Goal: Find specific fact: Find specific fact

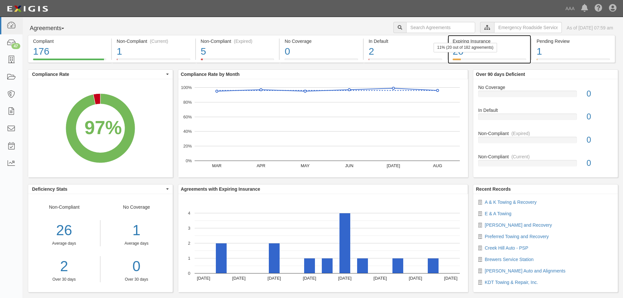
click at [502, 53] on div "20" at bounding box center [490, 51] width 74 height 14
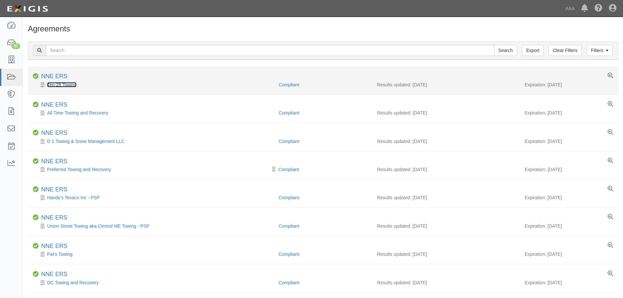
click at [58, 84] on link "Ten-28 Towing" at bounding box center [61, 84] width 29 height 5
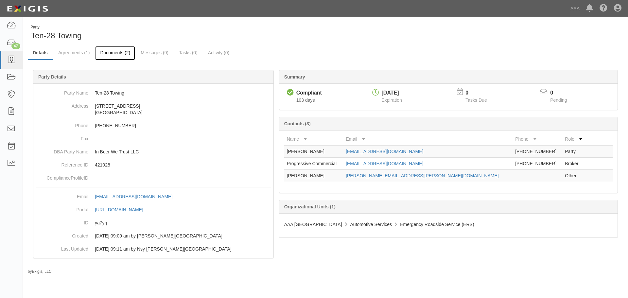
click at [102, 57] on link "Documents (2)" at bounding box center [115, 53] width 40 height 14
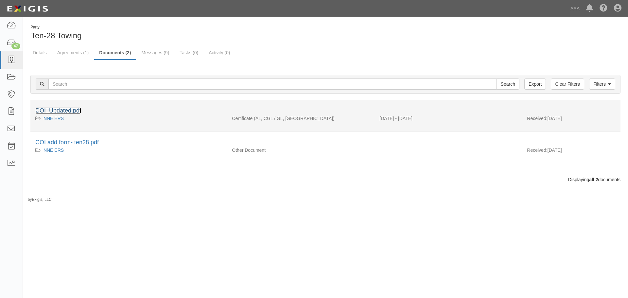
click at [72, 110] on link "COI_Updated.pdf" at bounding box center [58, 110] width 46 height 7
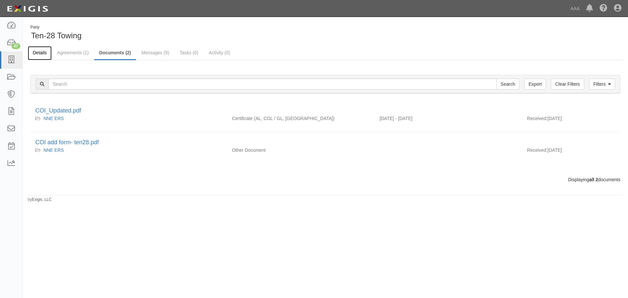
click at [41, 49] on link "Details" at bounding box center [40, 53] width 24 height 14
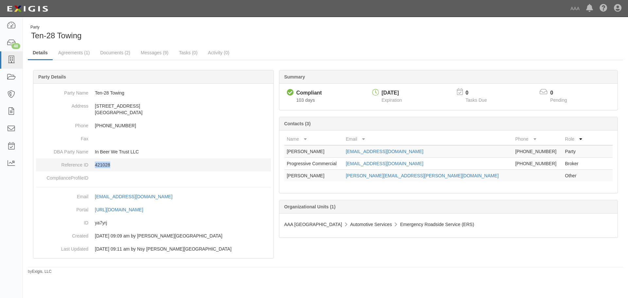
drag, startPoint x: 113, startPoint y: 166, endPoint x: 92, endPoint y: 166, distance: 20.6
click at [92, 166] on dd "421028" at bounding box center [153, 164] width 235 height 13
copy p "421028"
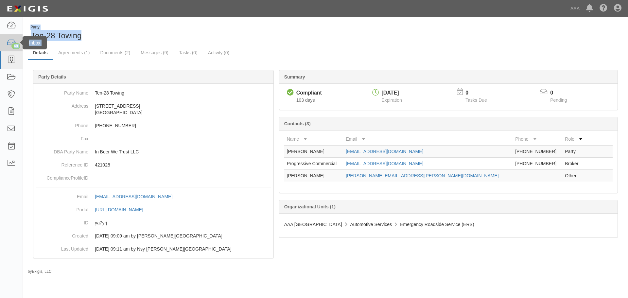
drag, startPoint x: 98, startPoint y: 35, endPoint x: 21, endPoint y: 36, distance: 77.8
click at [21, 36] on body "Toggle navigation Dashboard 48 Inbox Parties Agreements Coverages Documents Mes…" at bounding box center [314, 144] width 628 height 288
click at [91, 36] on div "Party Ten-28 Towing" at bounding box center [174, 33] width 293 height 17
drag, startPoint x: 92, startPoint y: 36, endPoint x: 30, endPoint y: 40, distance: 61.6
click at [30, 40] on div "Party Ten-28 Towing" at bounding box center [174, 33] width 293 height 17
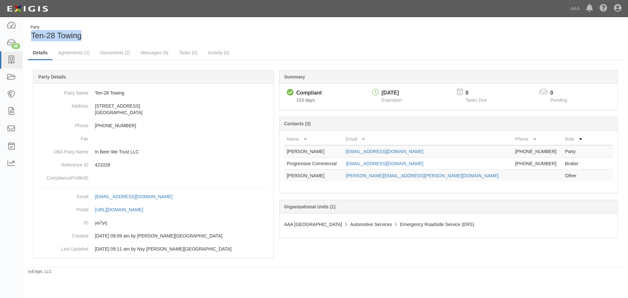
copy span "Ten-28 Towing"
